Goal: Information Seeking & Learning: Learn about a topic

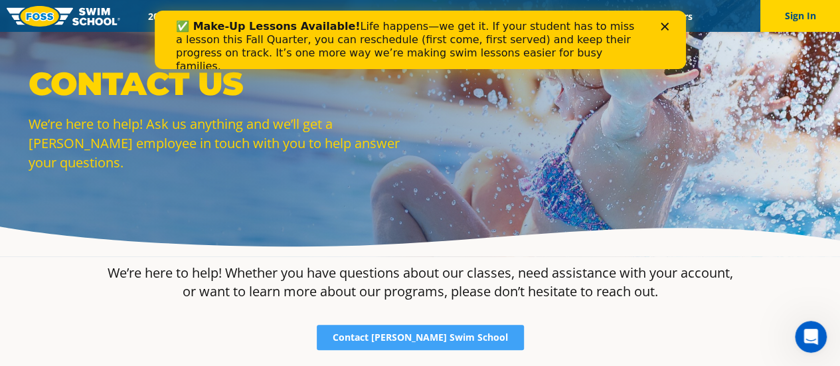
click at [662, 23] on icon "Close" at bounding box center [664, 27] width 8 height 8
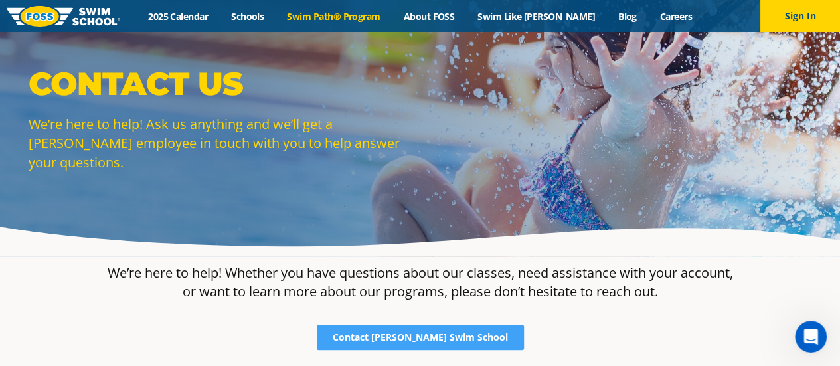
click at [382, 19] on link "Swim Path® Program" at bounding box center [334, 16] width 116 height 13
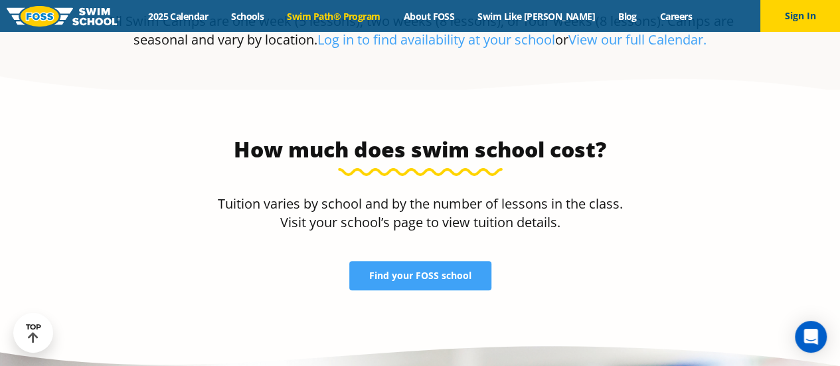
scroll to position [2648, 0]
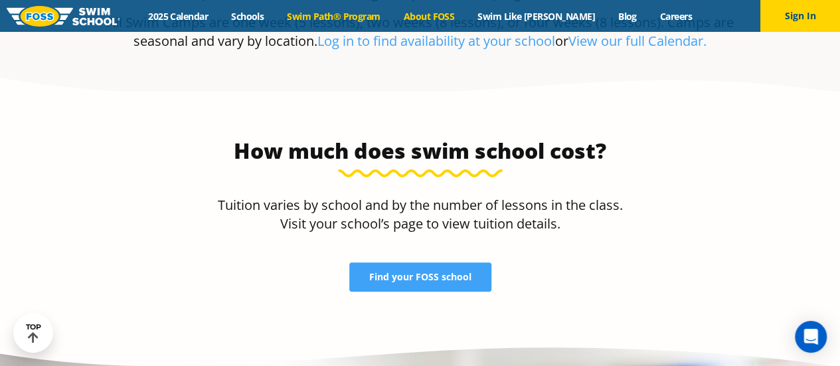
click at [466, 11] on link "About FOSS" at bounding box center [429, 16] width 74 height 13
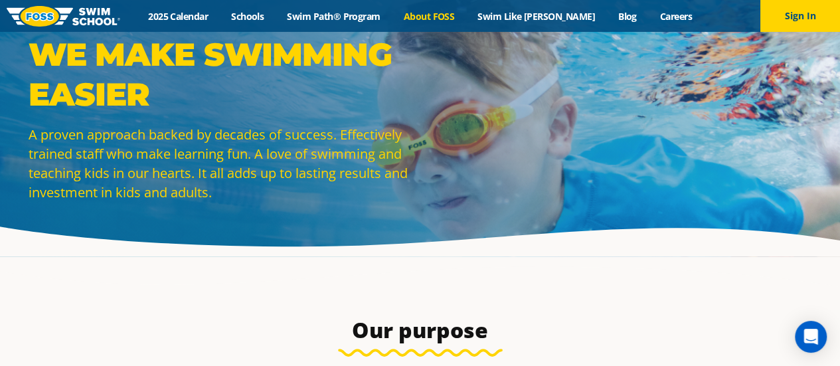
click at [66, 21] on img at bounding box center [64, 16] width 114 height 21
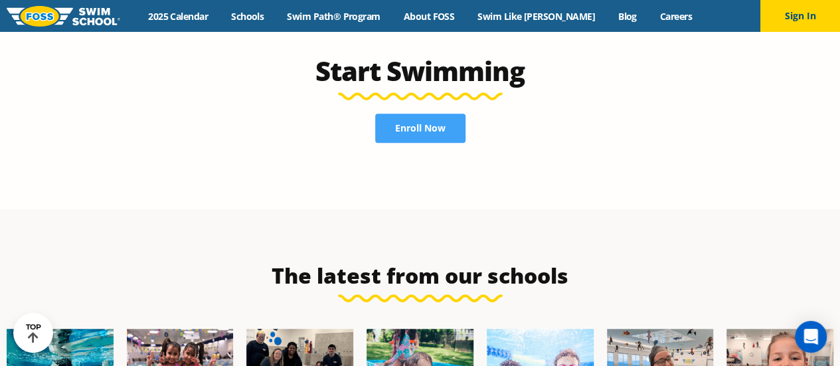
scroll to position [2855, 0]
click at [420, 123] on span "Enroll Now" at bounding box center [420, 127] width 50 height 9
